Goal: Information Seeking & Learning: Learn about a topic

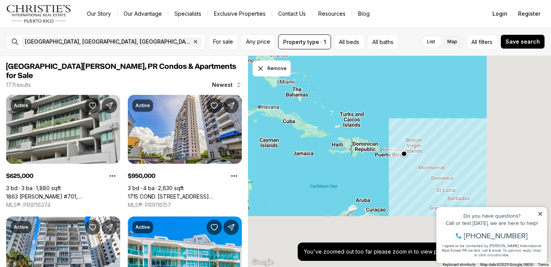
click at [349, 101] on div at bounding box center [399, 162] width 303 height 212
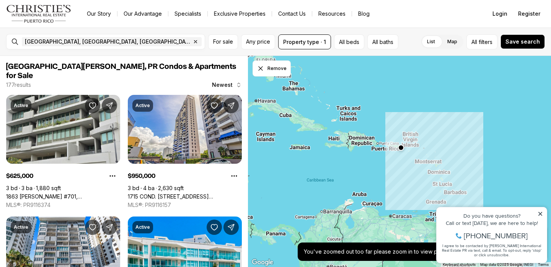
click at [405, 136] on div at bounding box center [399, 162] width 303 height 212
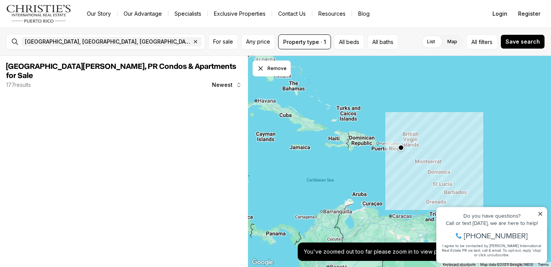
click at [405, 136] on div at bounding box center [399, 162] width 303 height 212
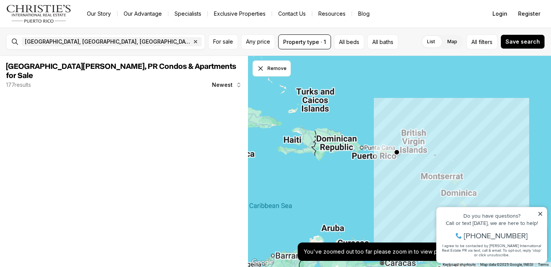
click at [405, 136] on div at bounding box center [399, 162] width 303 height 212
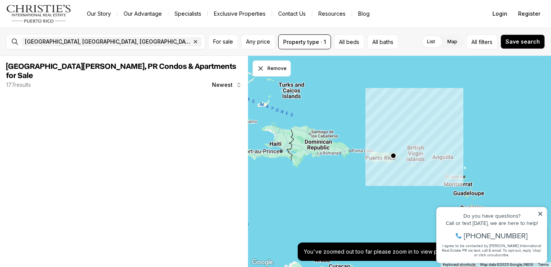
click at [373, 160] on div at bounding box center [399, 162] width 303 height 212
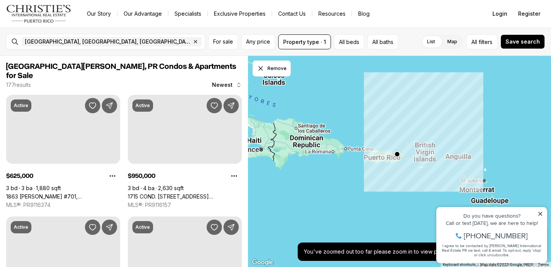
click at [373, 160] on div at bounding box center [399, 162] width 303 height 212
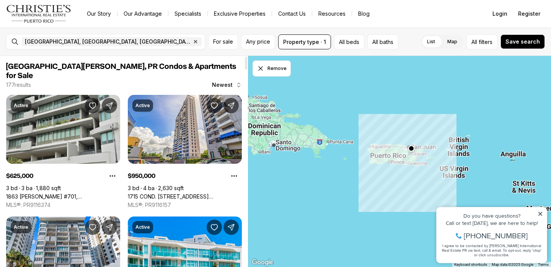
click at [399, 157] on div at bounding box center [399, 162] width 303 height 212
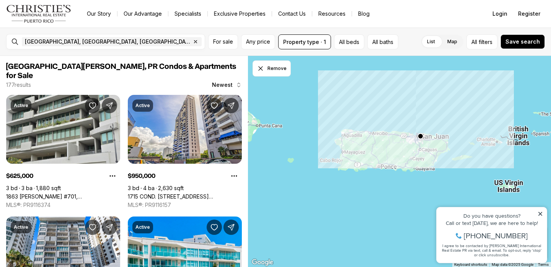
click at [404, 149] on div at bounding box center [399, 162] width 303 height 212
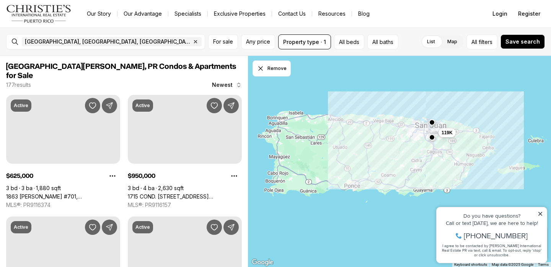
drag, startPoint x: 384, startPoint y: 161, endPoint x: 409, endPoint y: 140, distance: 32.3
click at [380, 164] on div "119K" at bounding box center [399, 162] width 303 height 212
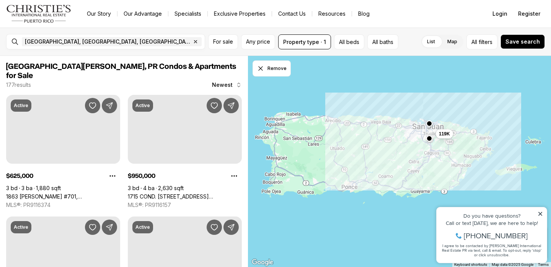
click at [412, 137] on div "119K" at bounding box center [399, 162] width 303 height 212
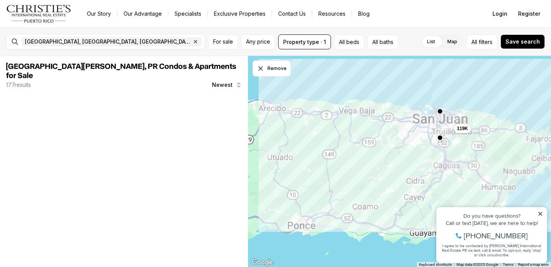
click at [412, 137] on div "119K" at bounding box center [399, 162] width 303 height 212
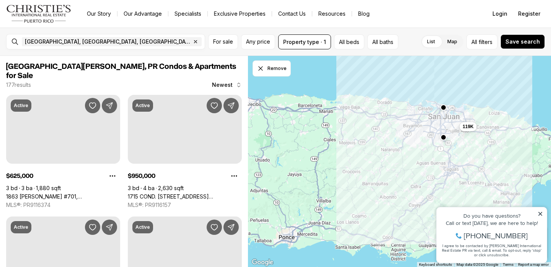
click at [412, 137] on div "119K" at bounding box center [399, 162] width 303 height 212
click at [412, 137] on div "119K 280K 95K" at bounding box center [399, 162] width 303 height 212
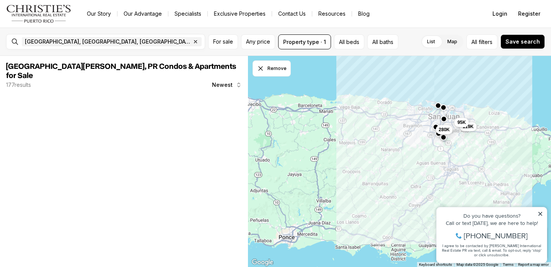
click at [412, 137] on div "119K 280K 95K" at bounding box center [399, 162] width 303 height 212
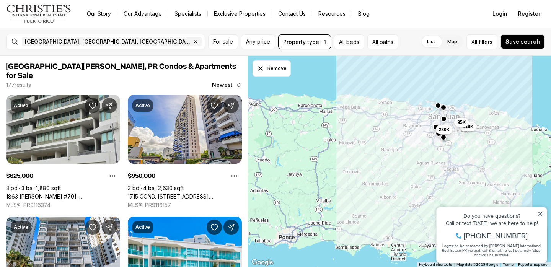
click at [543, 214] on icon at bounding box center [540, 213] width 5 height 5
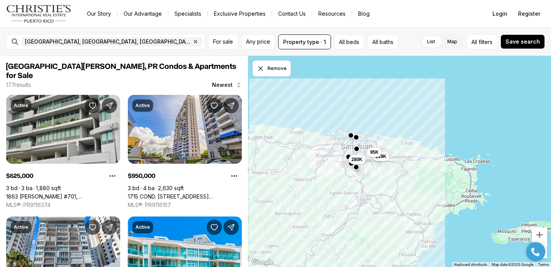
drag, startPoint x: 411, startPoint y: 132, endPoint x: 322, endPoint y: 162, distance: 93.3
click at [322, 162] on div "119K 280K 95K" at bounding box center [399, 162] width 303 height 212
click at [328, 151] on div "119K 280K 95K" at bounding box center [399, 162] width 303 height 212
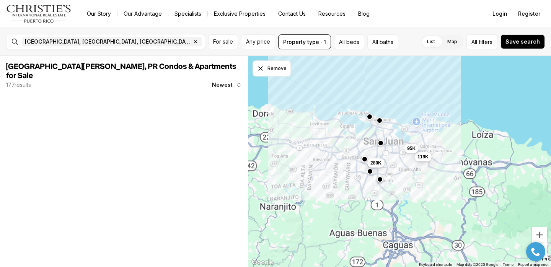
click at [328, 151] on div "119K 280K 95K" at bounding box center [399, 162] width 303 height 212
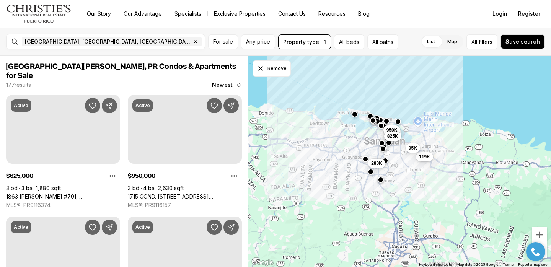
click at [328, 151] on div "119K 280K 95K 625K 950K 825K" at bounding box center [399, 162] width 303 height 212
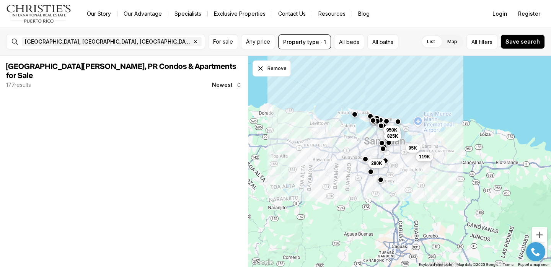
click at [370, 147] on div "119K 280K 95K 625K 950K 825K" at bounding box center [399, 162] width 303 height 212
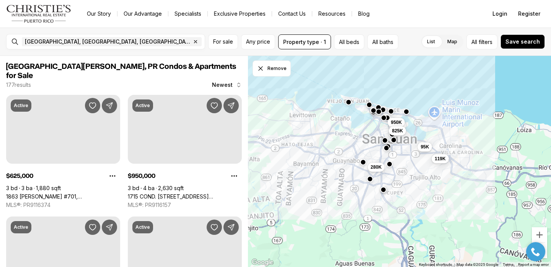
click at [370, 147] on div "119K 280K 95K 625K 950K 825K" at bounding box center [399, 162] width 303 height 212
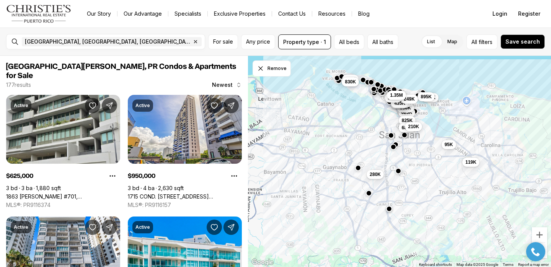
click at [370, 147] on div "119K 280K 95K 625K 950K 825K 499K 450K 995K 1.45M 435K 680K 355K 895K 210K 249K…" at bounding box center [399, 162] width 303 height 212
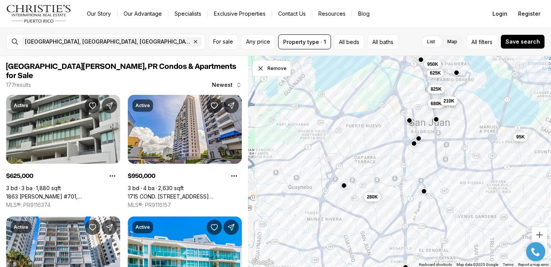
click at [370, 147] on div "280K 95K 625K 950K 825K 680K 210K" at bounding box center [399, 162] width 303 height 212
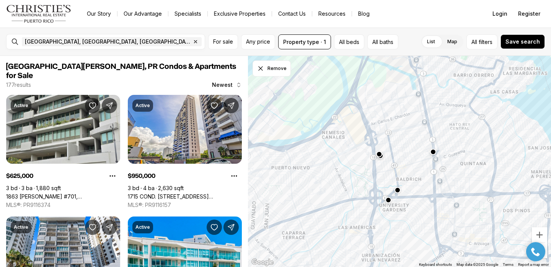
drag, startPoint x: 388, startPoint y: 134, endPoint x: 281, endPoint y: 231, distance: 144.8
click at [281, 231] on div "280K" at bounding box center [399, 162] width 303 height 212
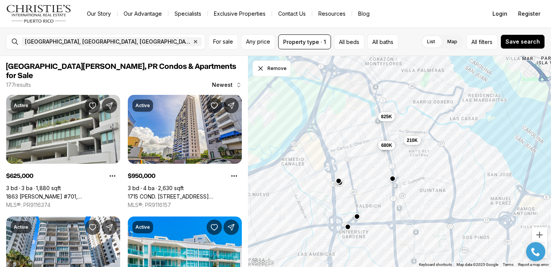
drag, startPoint x: 393, startPoint y: 121, endPoint x: 350, endPoint y: 148, distance: 49.9
click at [350, 148] on div "680K 825K 210K" at bounding box center [399, 162] width 303 height 212
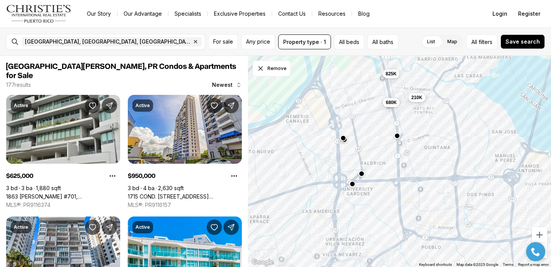
drag, startPoint x: 320, startPoint y: 178, endPoint x: 324, endPoint y: 137, distance: 41.2
click at [324, 137] on div "680K 825K 210K 625K 950K 95K" at bounding box center [399, 162] width 303 height 212
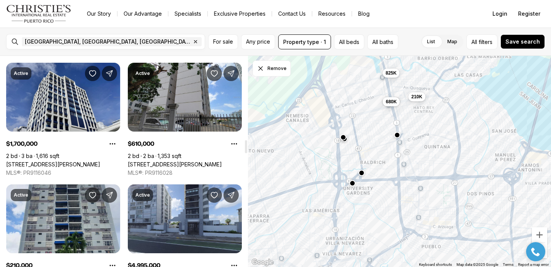
scroll to position [1372, 0]
